Goal: Task Accomplishment & Management: Manage account settings

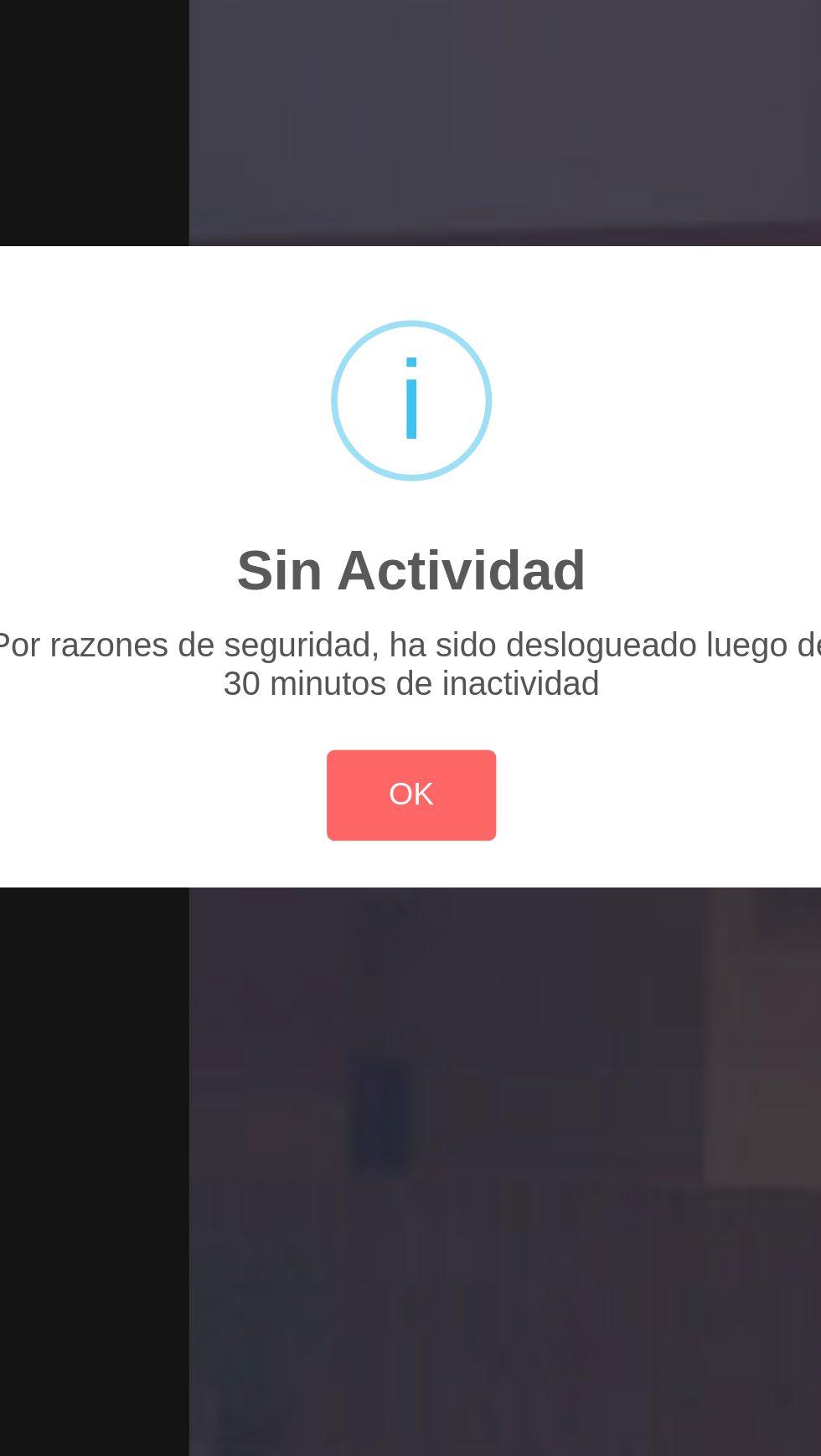
click at [418, 819] on button "OK" at bounding box center [410, 818] width 68 height 36
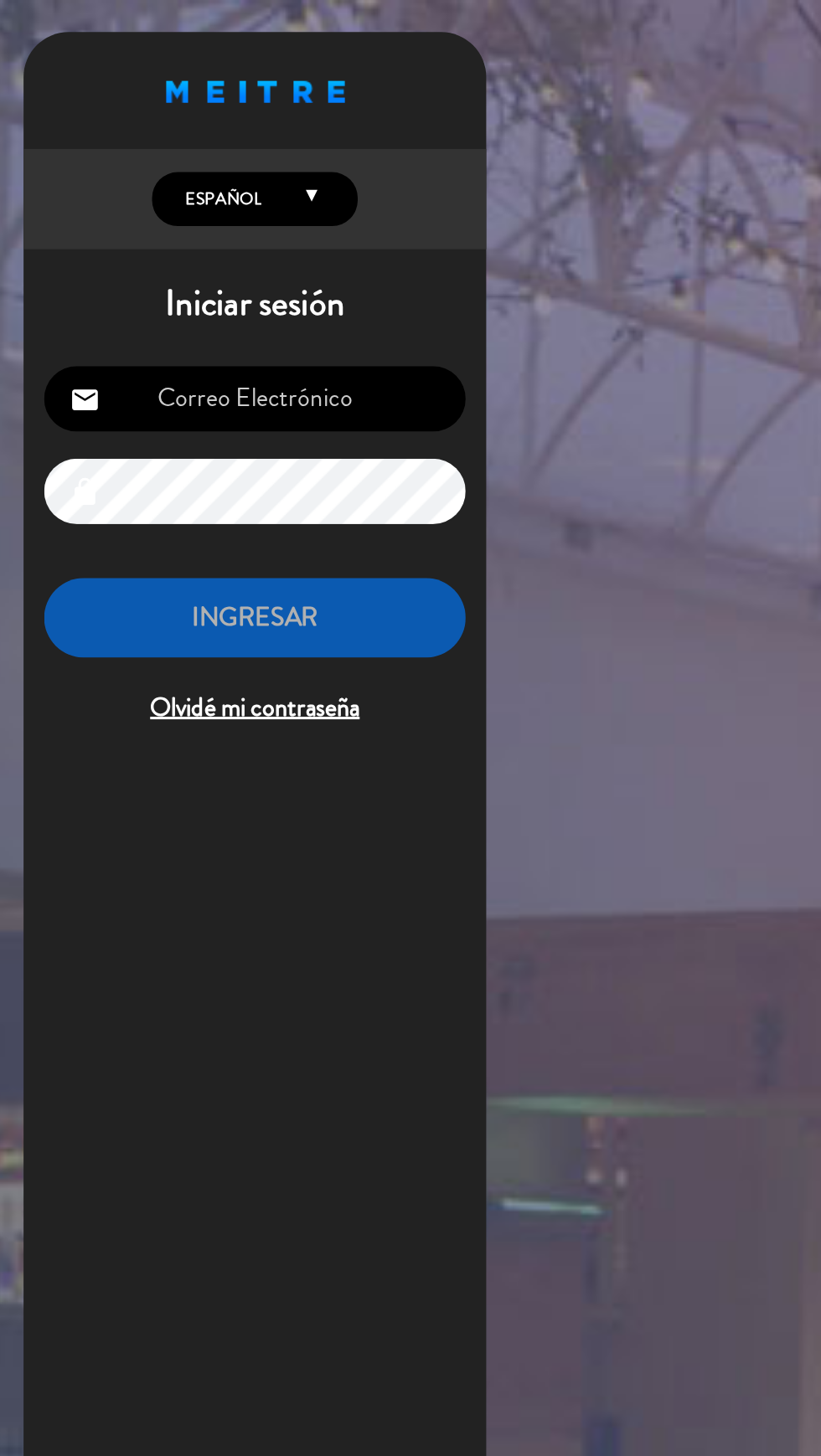
click at [196, 258] on input "email" at bounding box center [171, 259] width 275 height 43
type input "[EMAIL_ADDRESS][DOMAIN_NAME]"
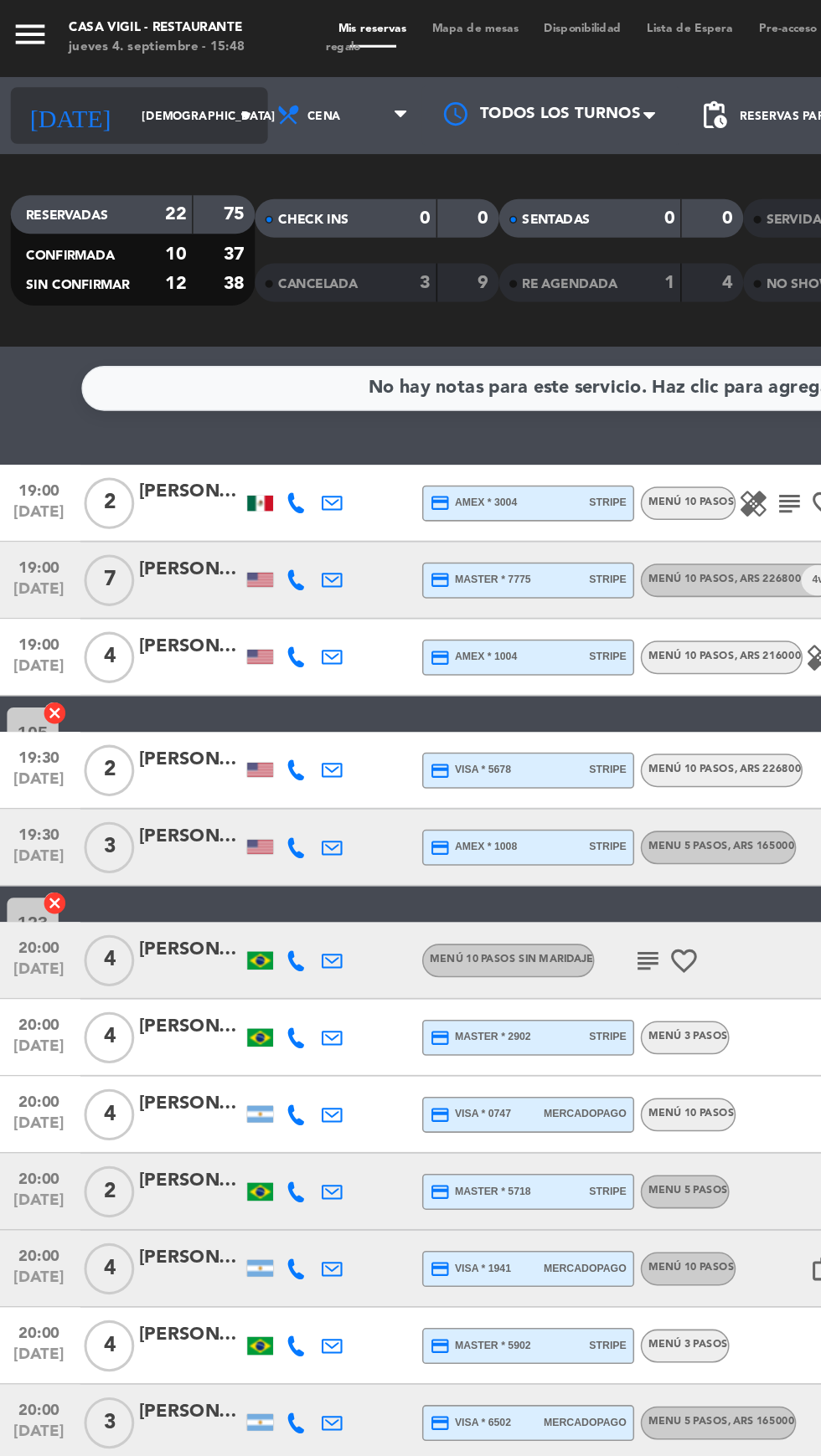
click at [127, 75] on input "[DEMOGRAPHIC_DATA] [DATE]" at bounding box center [142, 76] width 105 height 26
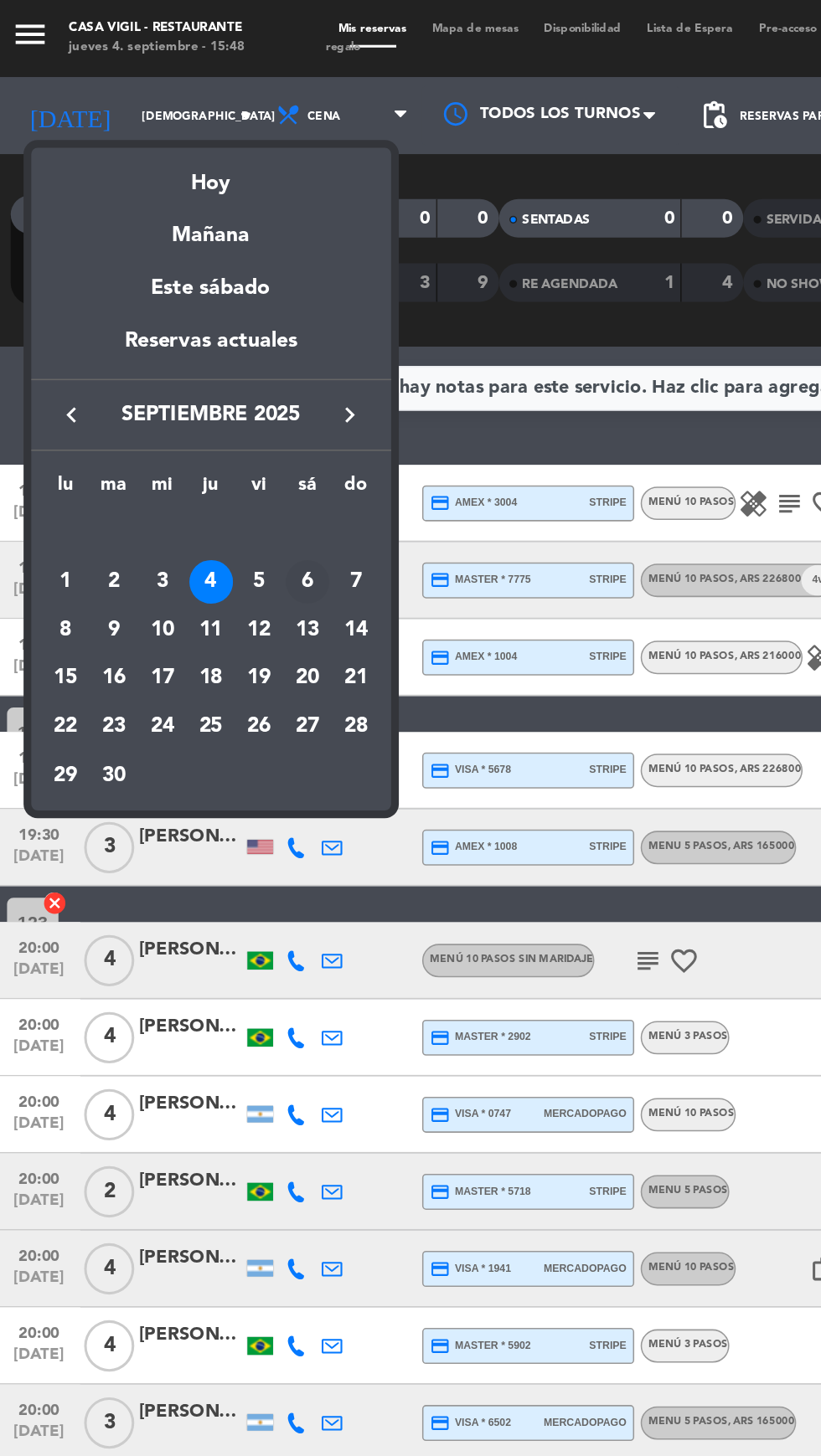
click at [203, 385] on div "6" at bounding box center [205, 378] width 28 height 28
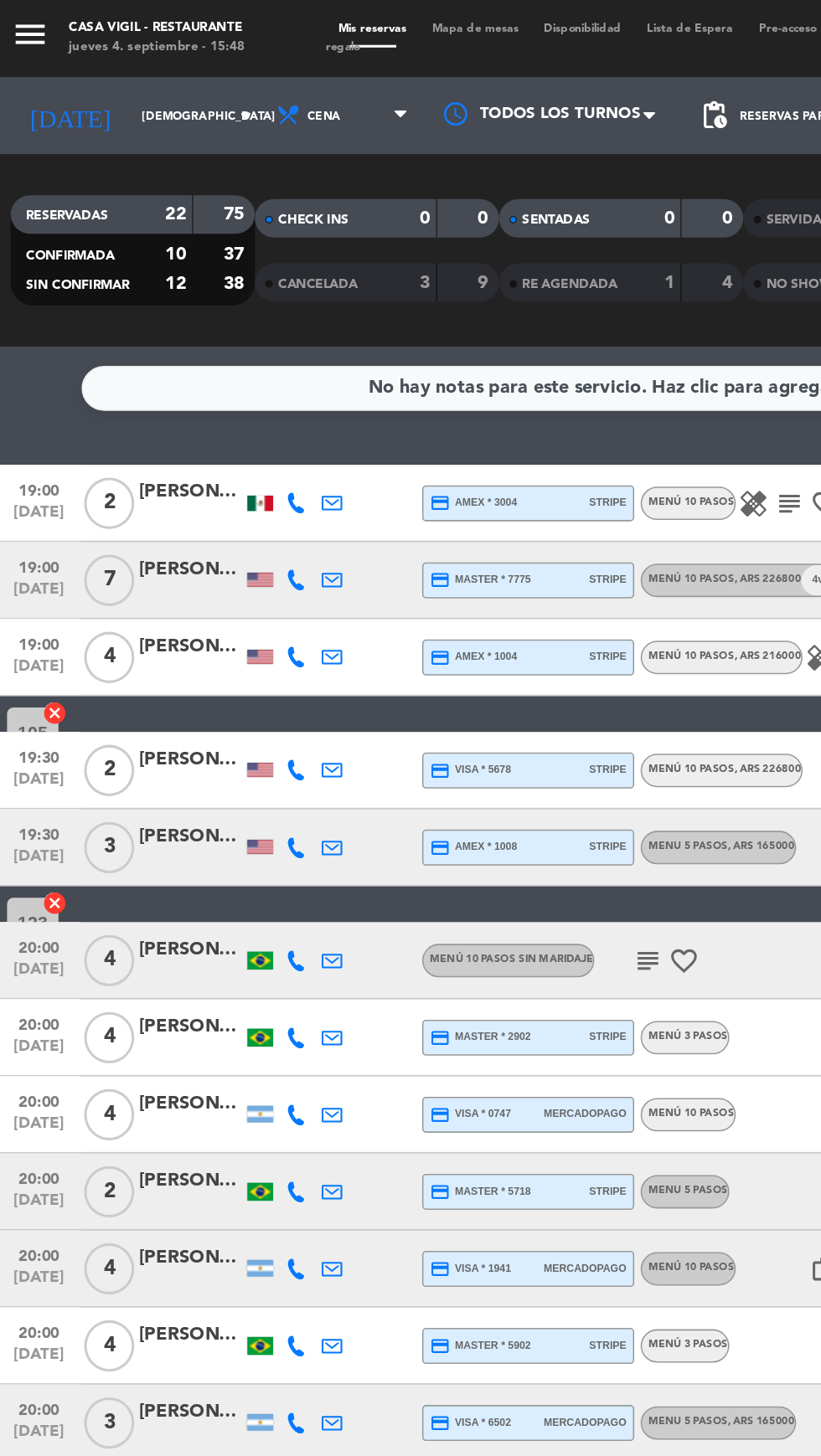
type input "sáb. [DATE]"
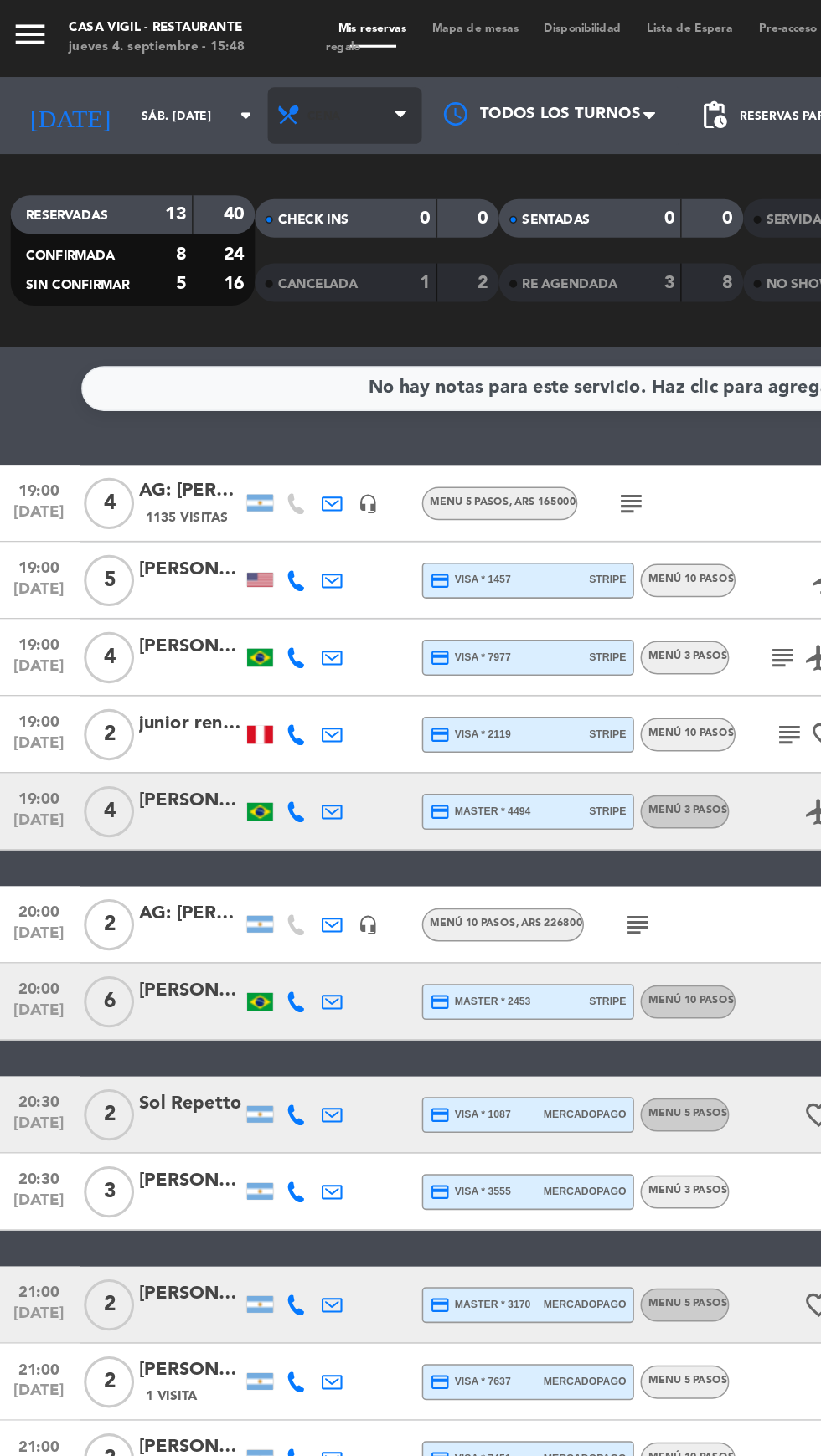
click at [268, 73] on icon at bounding box center [267, 75] width 7 height 14
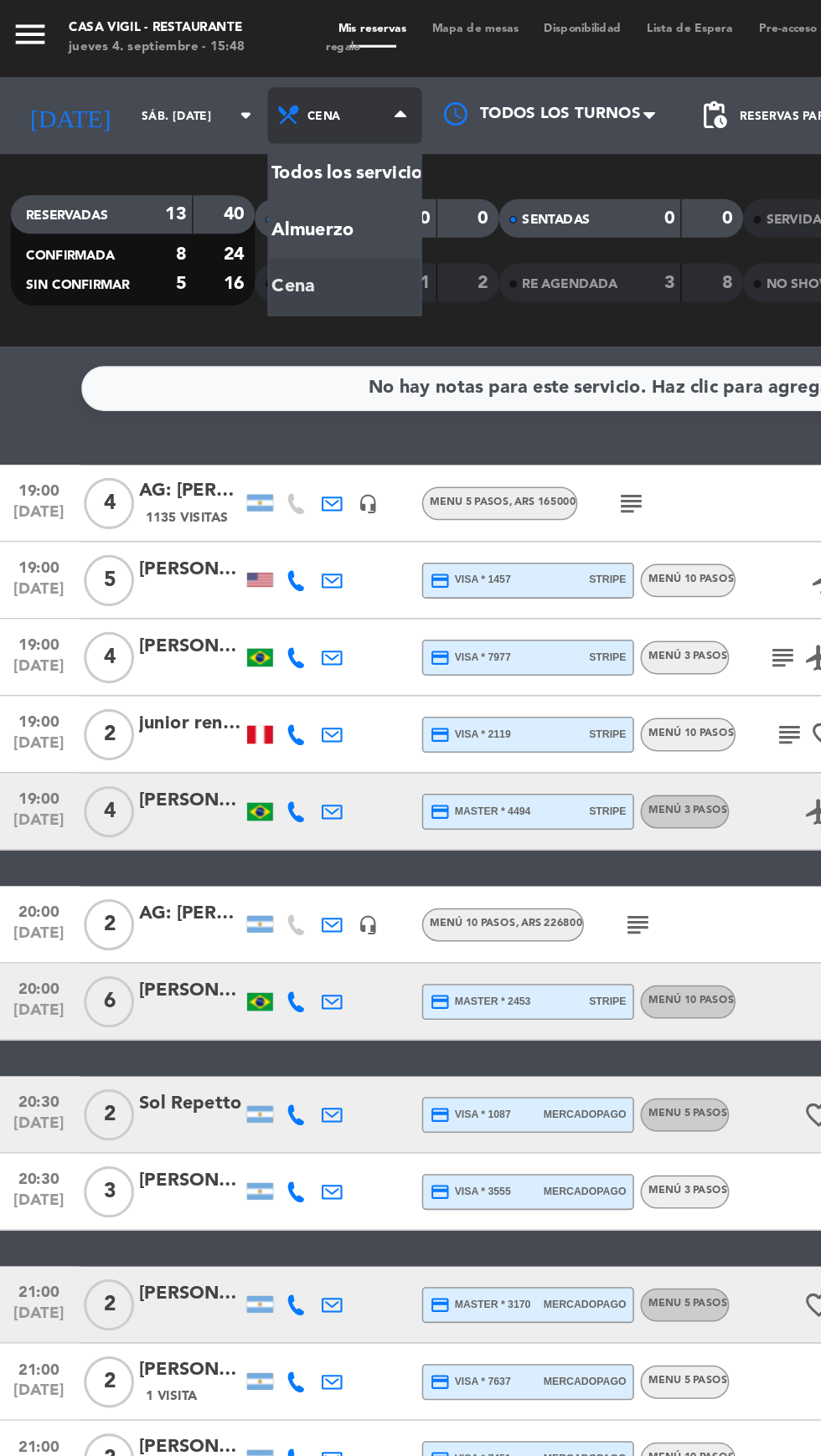
click at [229, 151] on div "menu Casa [PERSON_NAME] - Restaurante jueves 4. septiembre - 15:48 Mis reservas…" at bounding box center [410, 113] width 821 height 226
